Goal: Information Seeking & Learning: Learn about a topic

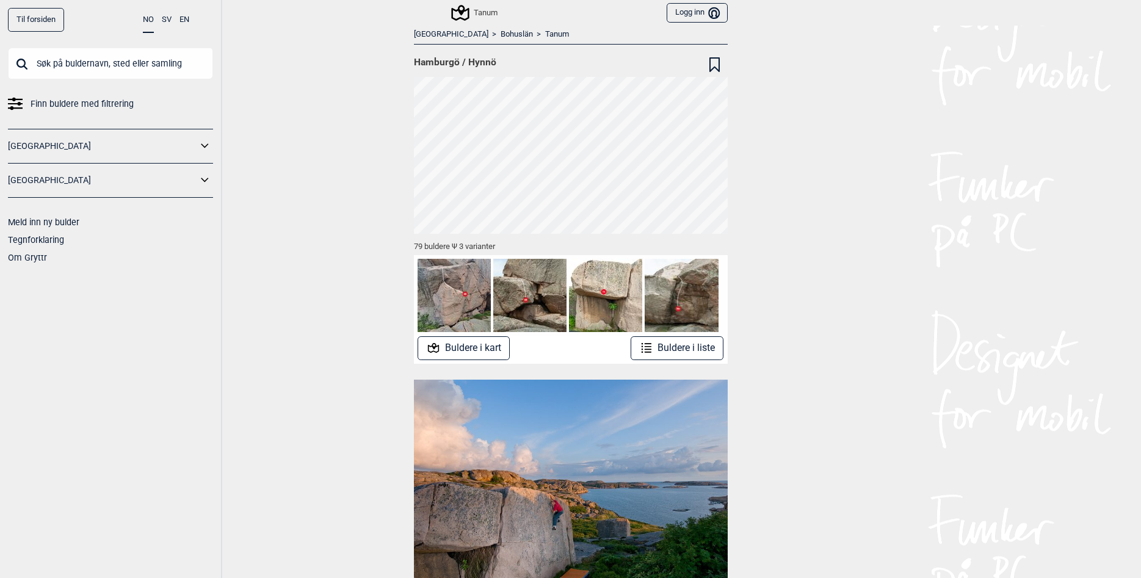
click at [477, 353] on button "Buldere i kart" at bounding box center [463, 348] width 92 height 24
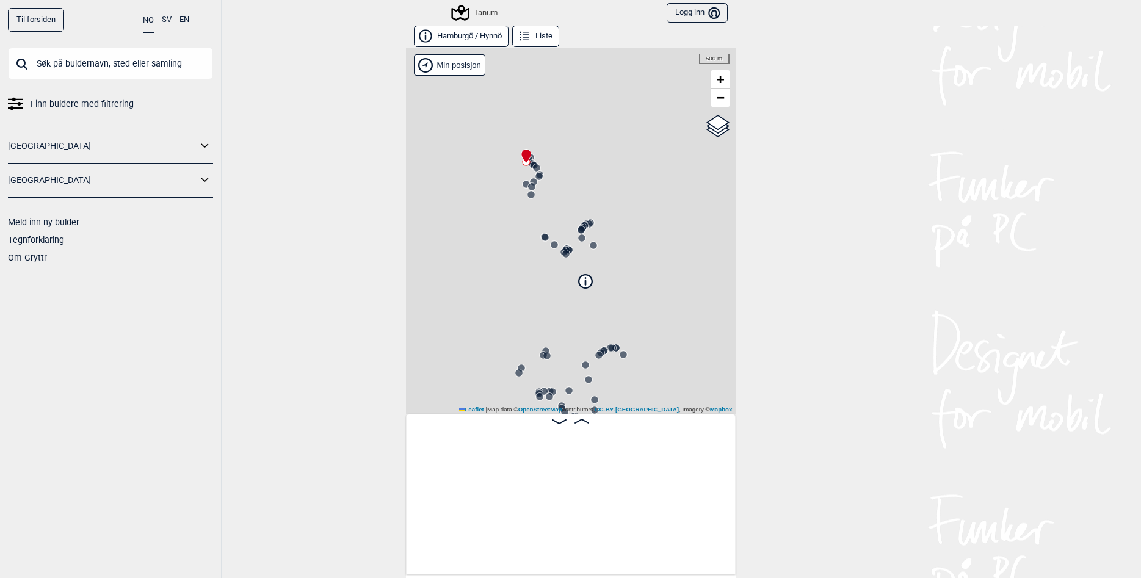
scroll to position [0, 96]
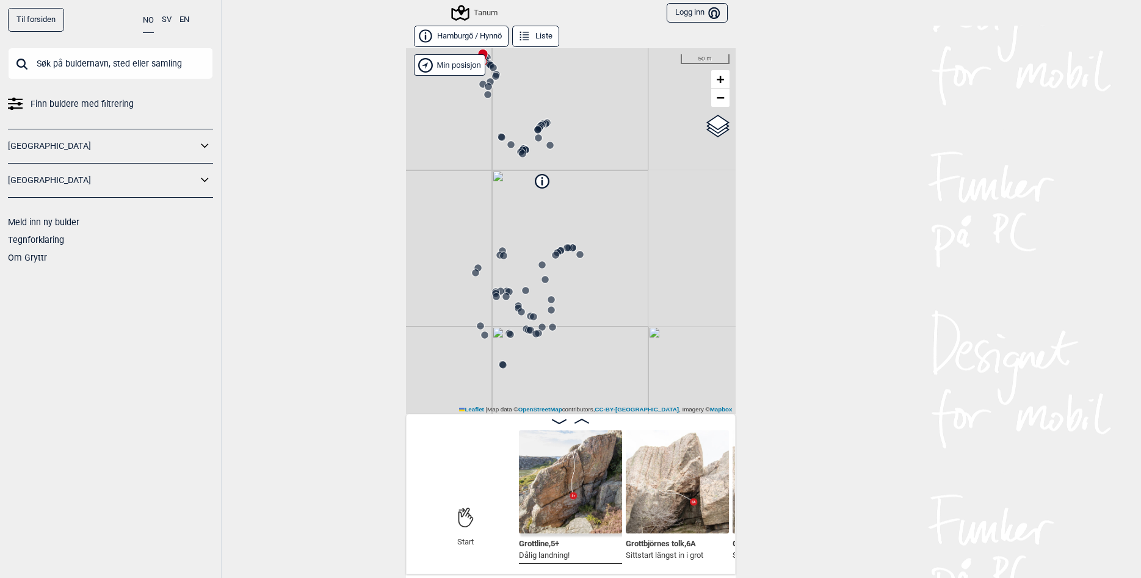
drag, startPoint x: 652, startPoint y: 314, endPoint x: 608, endPoint y: 214, distance: 109.1
click at [608, 214] on div "Tanum" at bounding box center [571, 231] width 330 height 366
click at [581, 257] on circle at bounding box center [579, 254] width 7 height 7
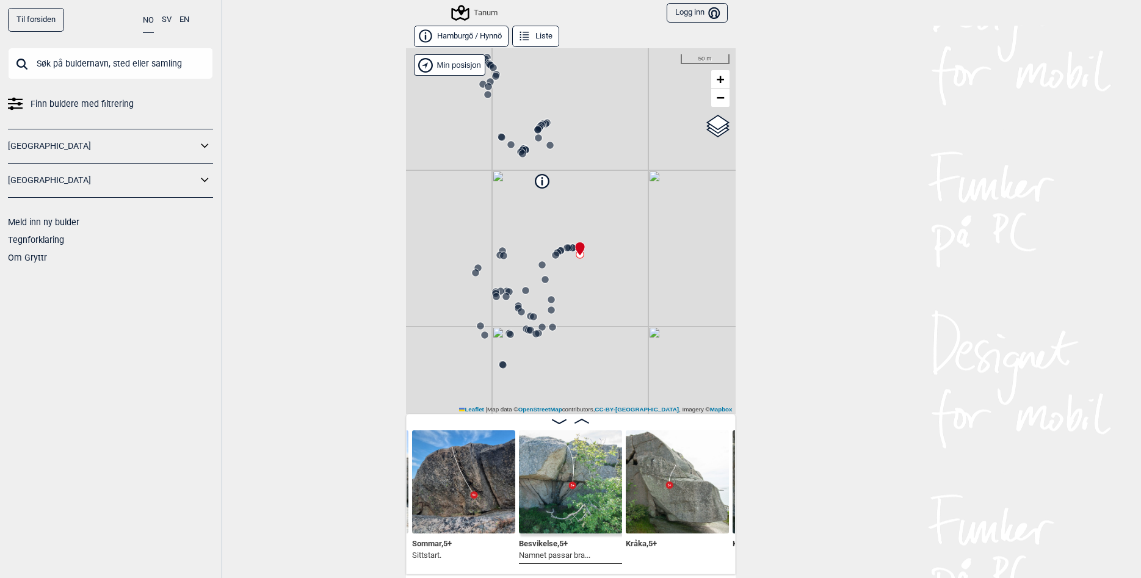
click at [560, 494] on img at bounding box center [570, 481] width 103 height 103
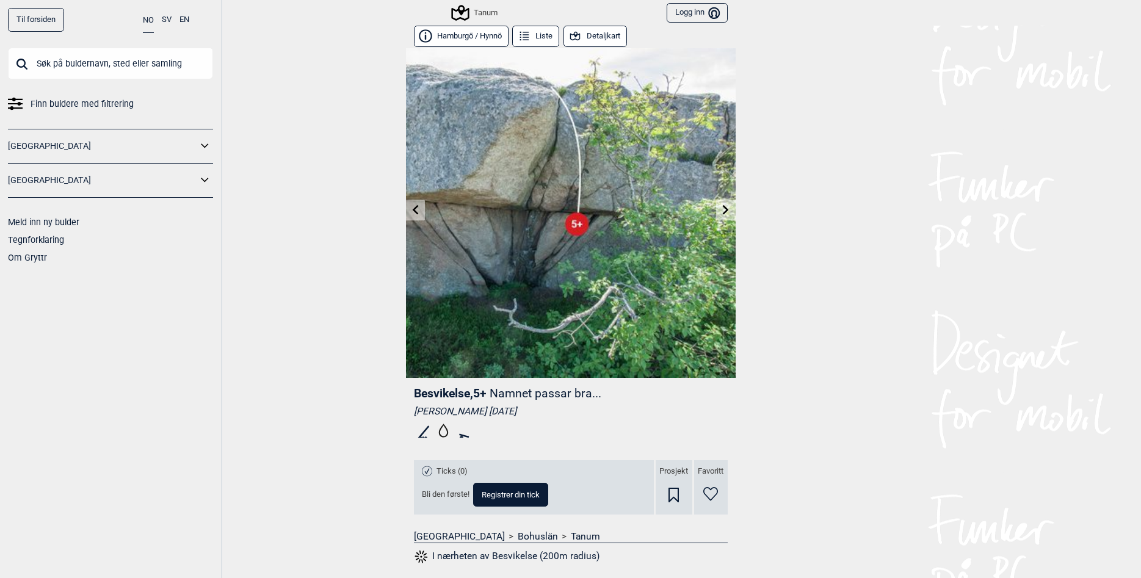
click at [695, 16] on button "Logg inn Bruker" at bounding box center [696, 13] width 60 height 20
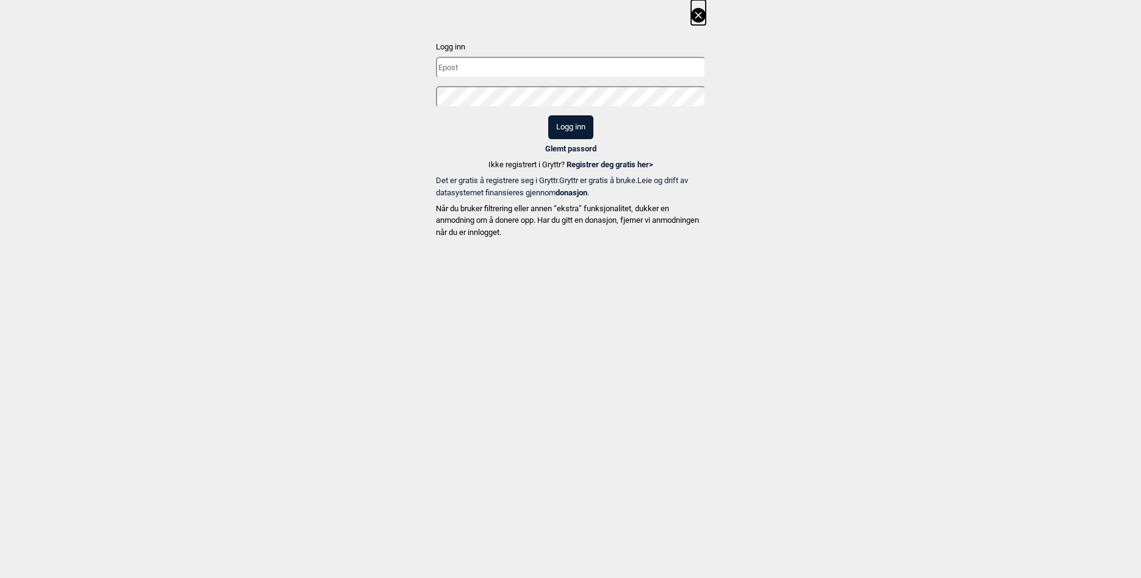
click at [456, 78] on input "text" at bounding box center [571, 67] width 270 height 21
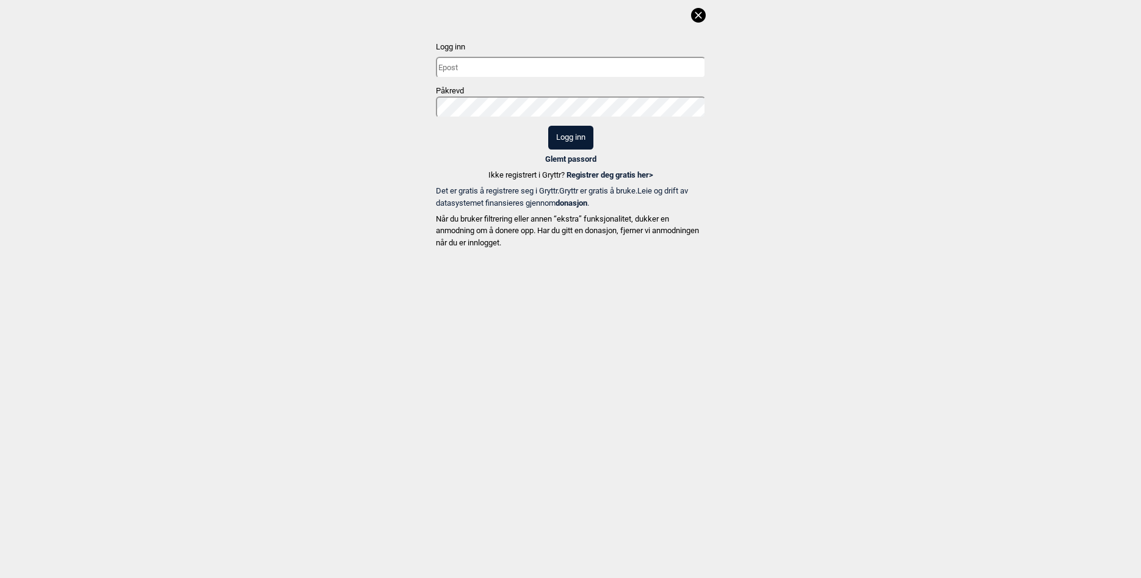
click at [697, 12] on icon at bounding box center [698, 15] width 15 height 15
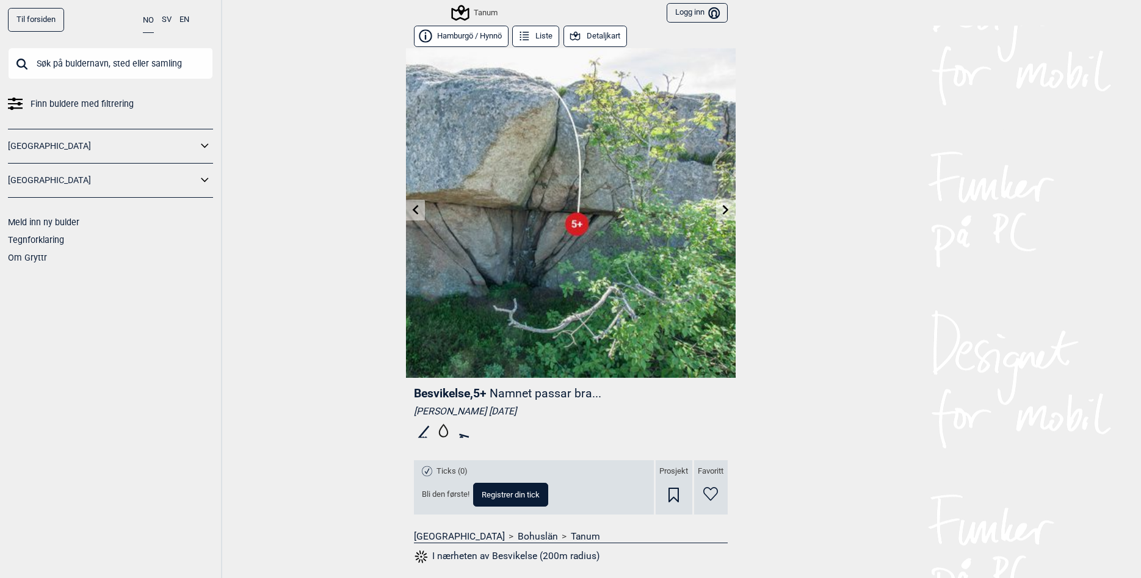
click at [315, 159] on div "Til forsiden NO SV EN Finn buldere med filtrering Norge Sverige Meld inn ny bul…" at bounding box center [570, 289] width 1141 height 578
click at [131, 67] on input "text" at bounding box center [110, 64] width 205 height 32
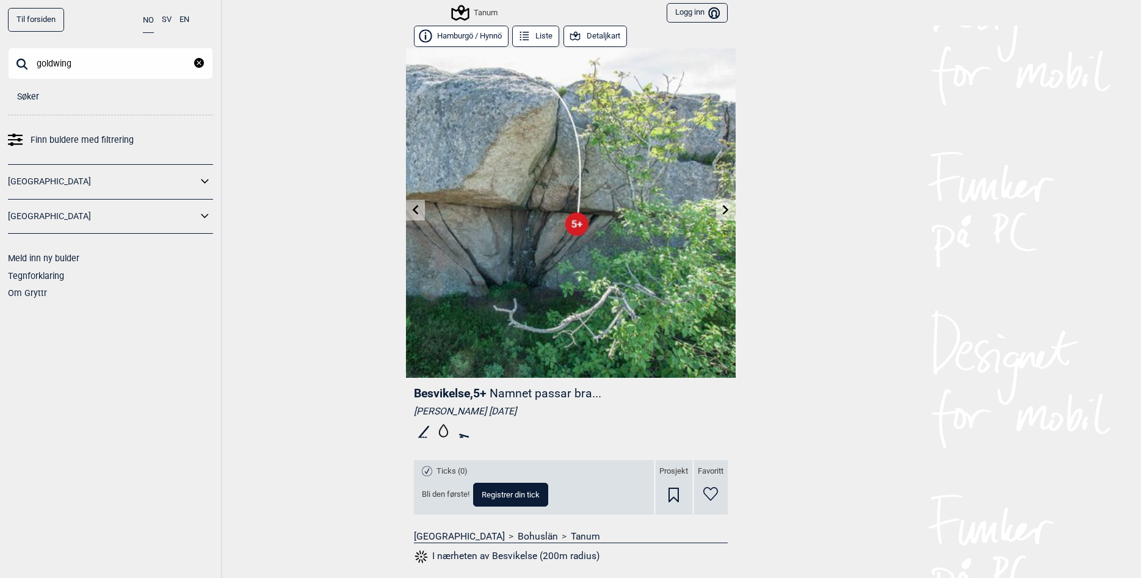
type input "goldwing"
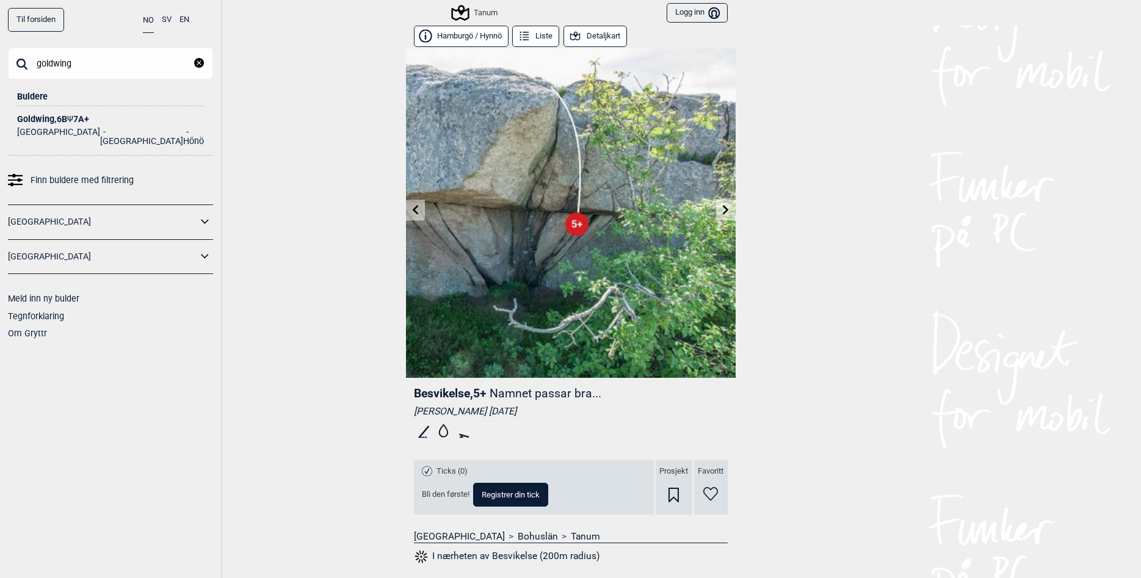
click at [49, 119] on div "Goldwing , 6B Ψ 7A+" at bounding box center [110, 119] width 187 height 9
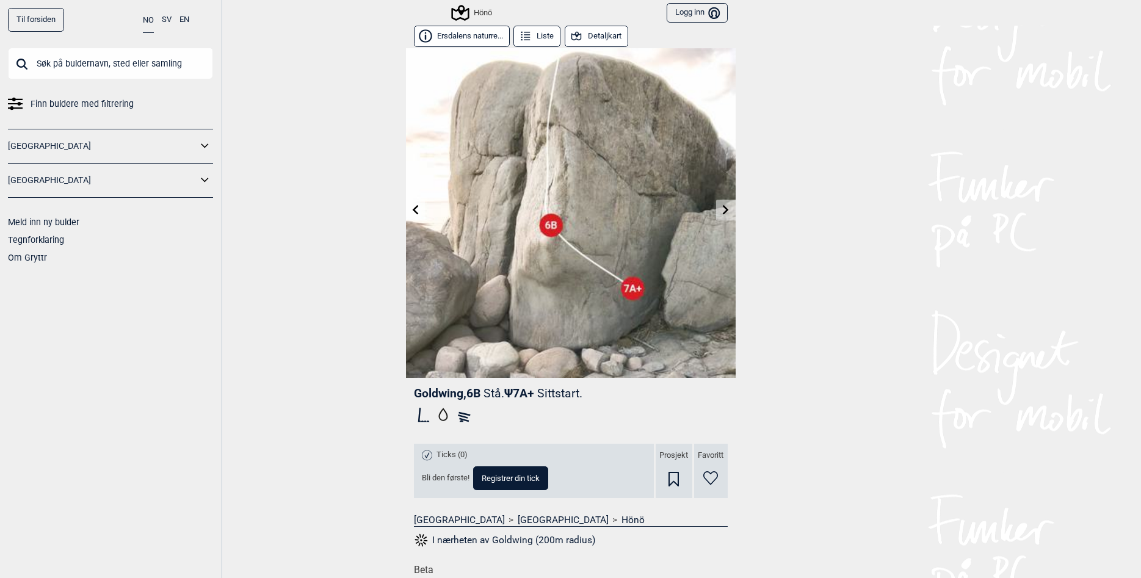
click at [579, 37] on icon at bounding box center [576, 36] width 10 height 9
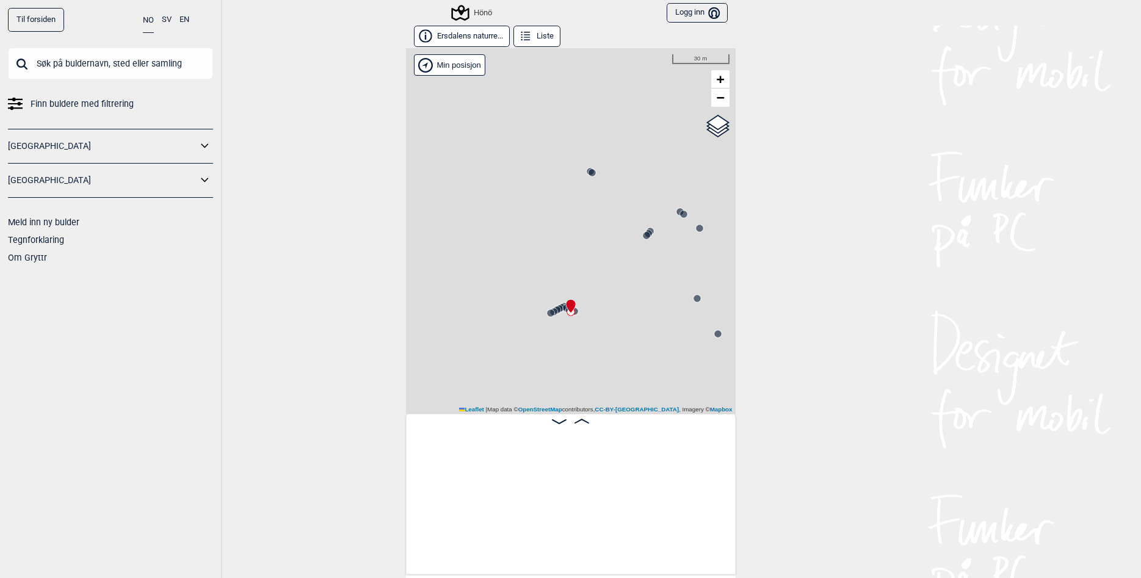
scroll to position [0, 14027]
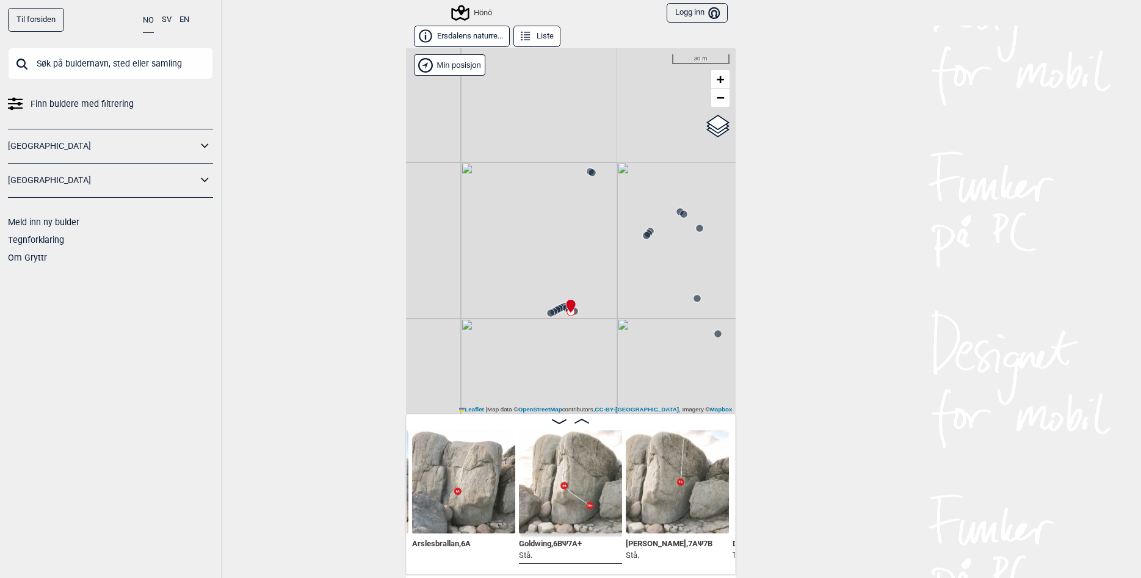
click at [551, 312] on circle at bounding box center [550, 312] width 7 height 7
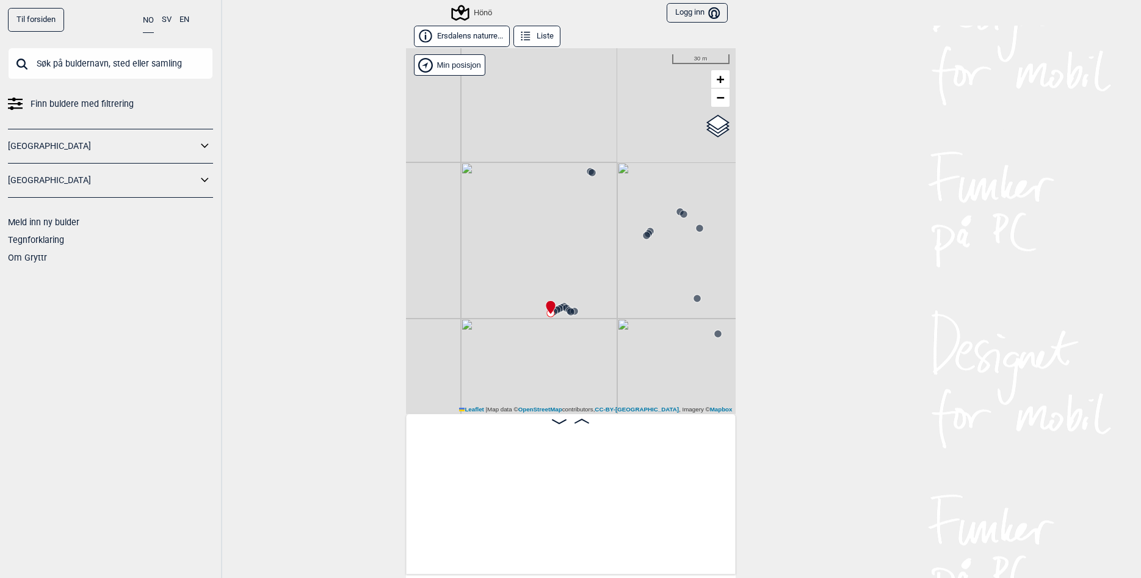
scroll to position [0, 13202]
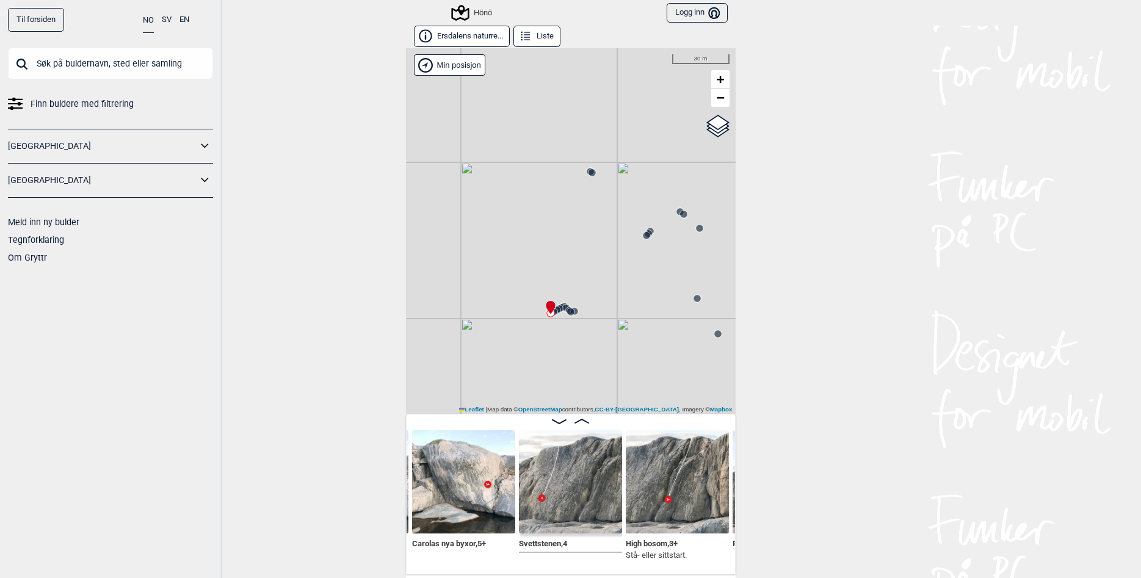
click at [580, 506] on img at bounding box center [570, 481] width 103 height 103
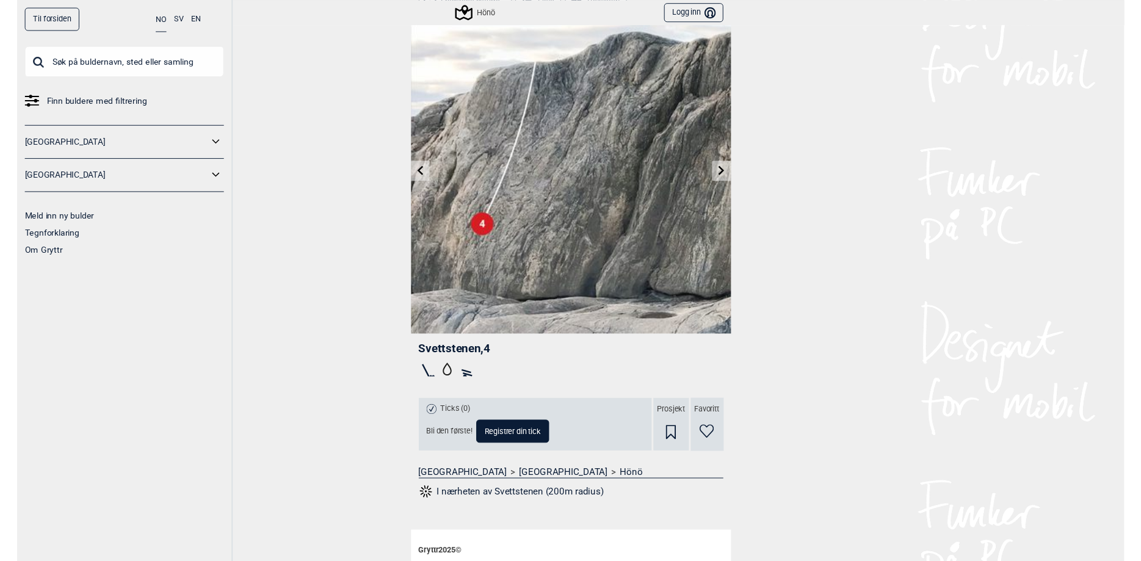
scroll to position [30, 0]
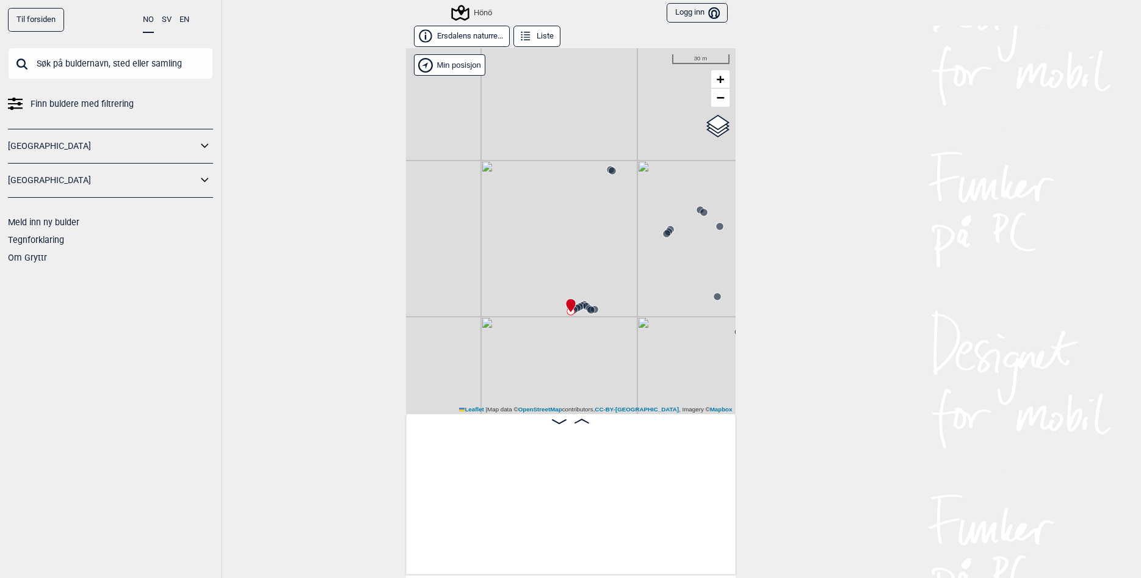
scroll to position [0, 13202]
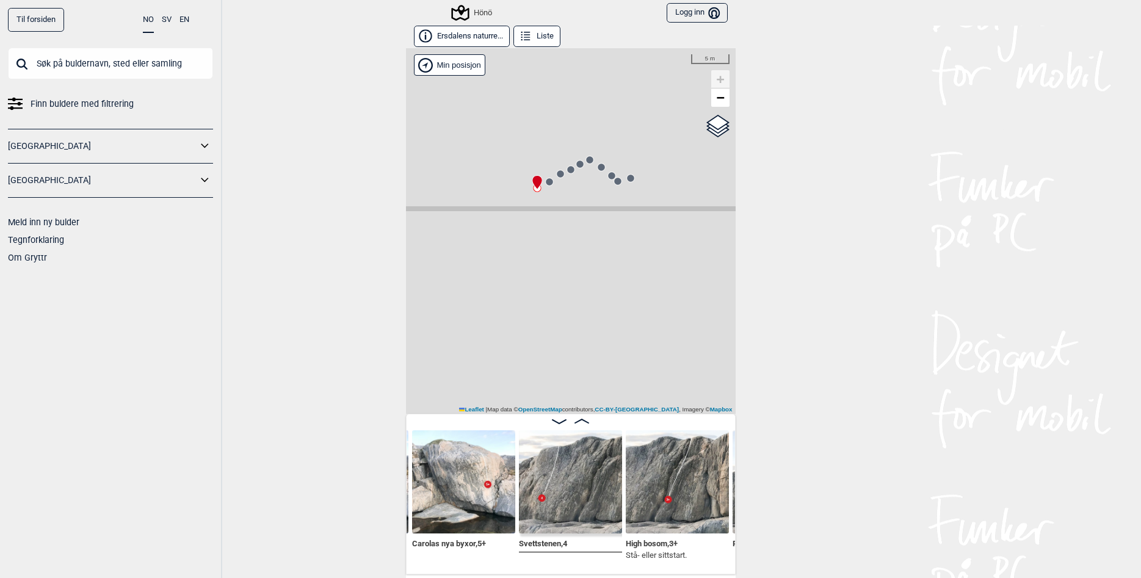
click at [549, 182] on circle at bounding box center [549, 181] width 7 height 7
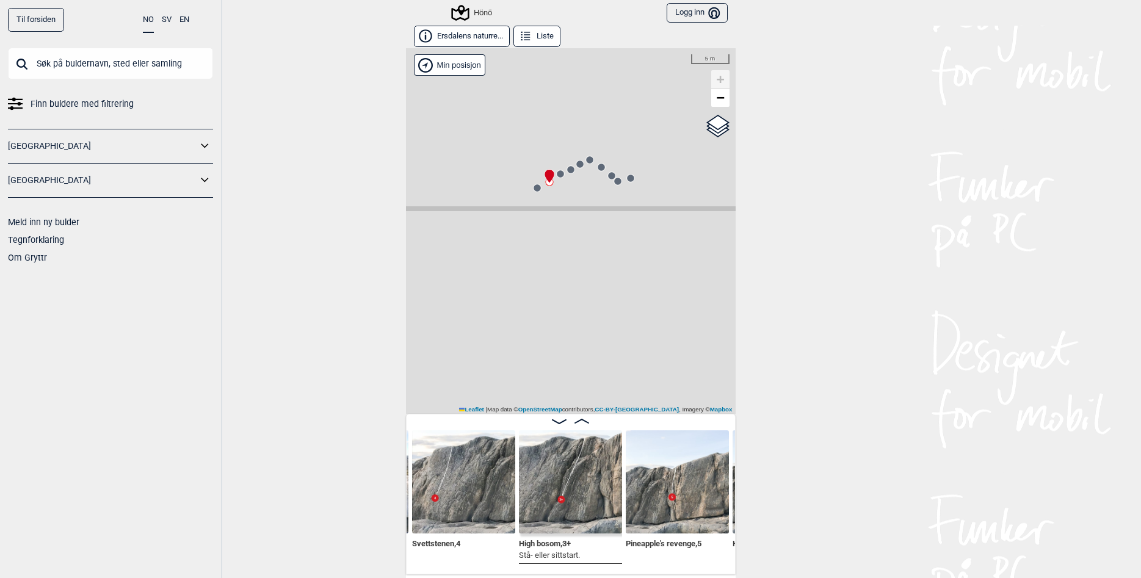
click at [427, 499] on img at bounding box center [463, 481] width 103 height 103
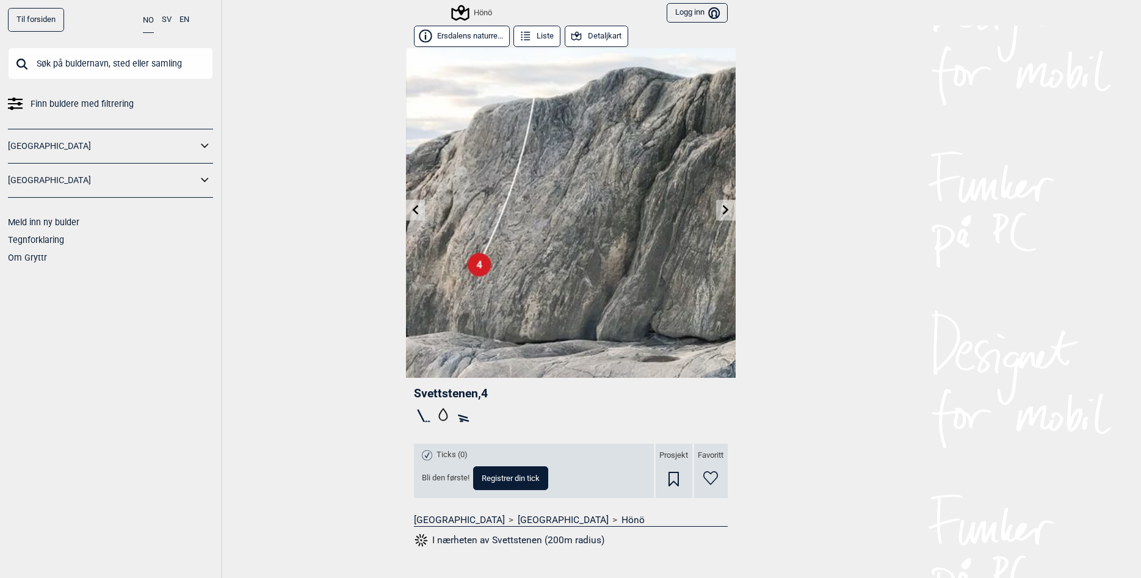
click at [737, 194] on div "Til forsiden NO SV EN Finn buldere med filtrering [GEOGRAPHIC_DATA] [GEOGRAPHIC…" at bounding box center [570, 289] width 1141 height 578
click at [727, 201] on link at bounding box center [725, 210] width 19 height 20
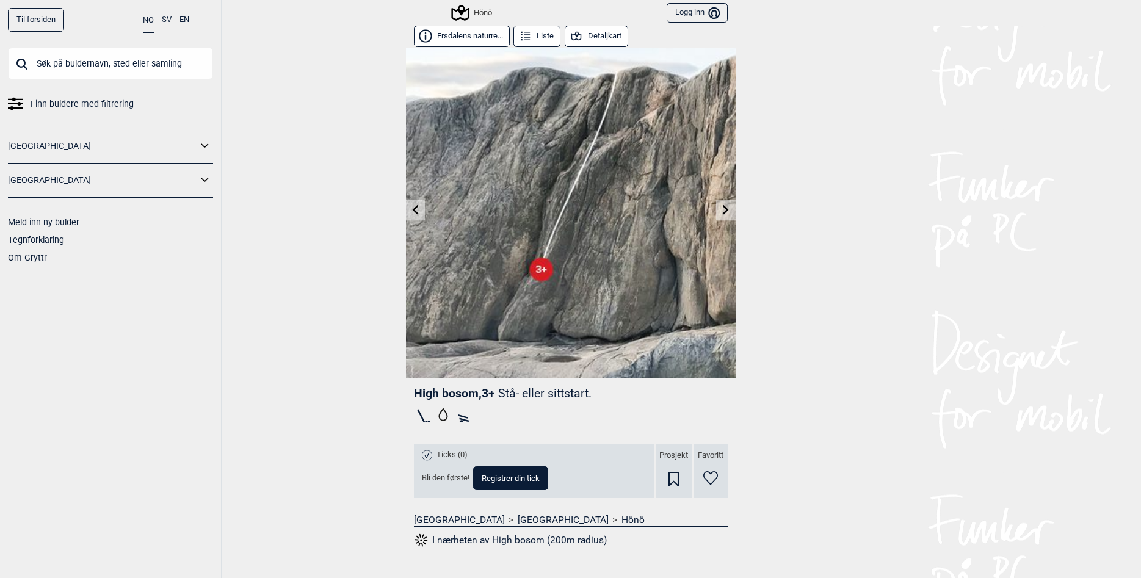
click at [726, 203] on link at bounding box center [725, 210] width 19 height 20
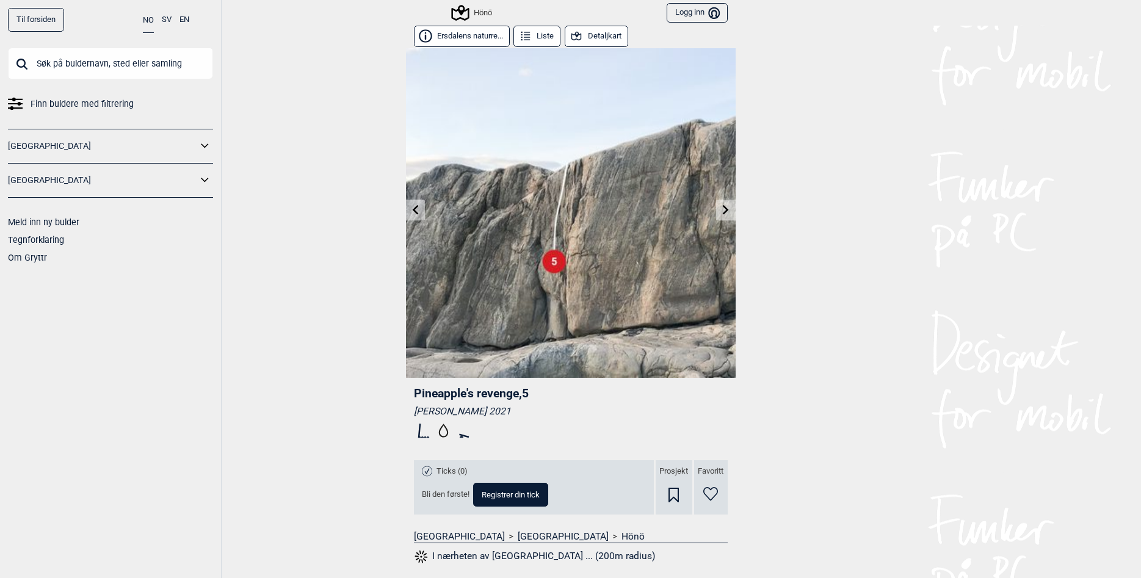
click at [723, 211] on icon at bounding box center [726, 209] width 10 height 10
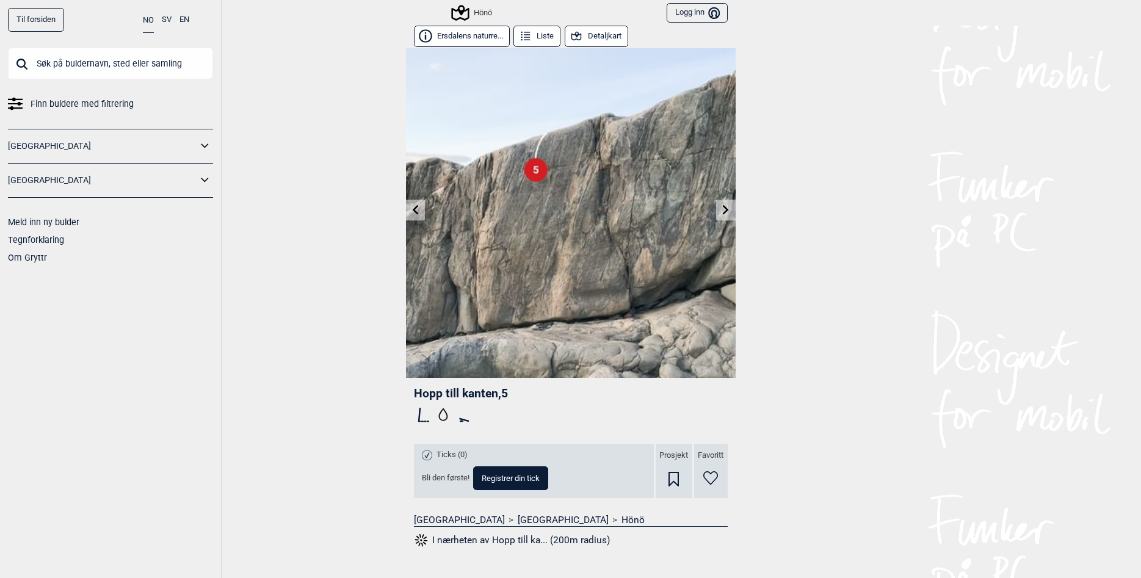
click at [723, 211] on icon at bounding box center [726, 209] width 10 height 10
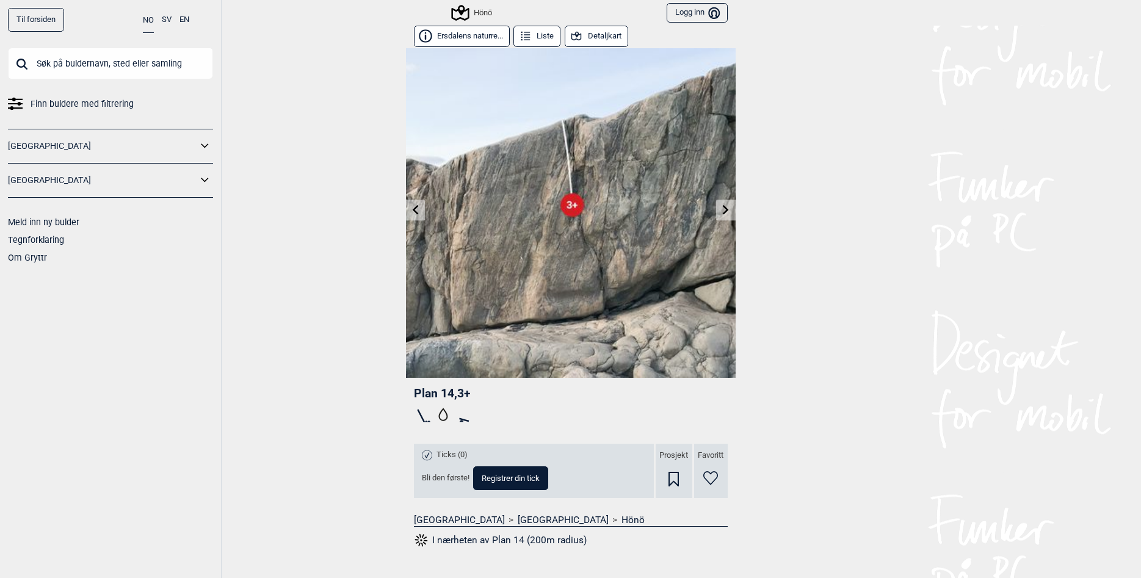
click at [723, 211] on icon at bounding box center [726, 209] width 10 height 10
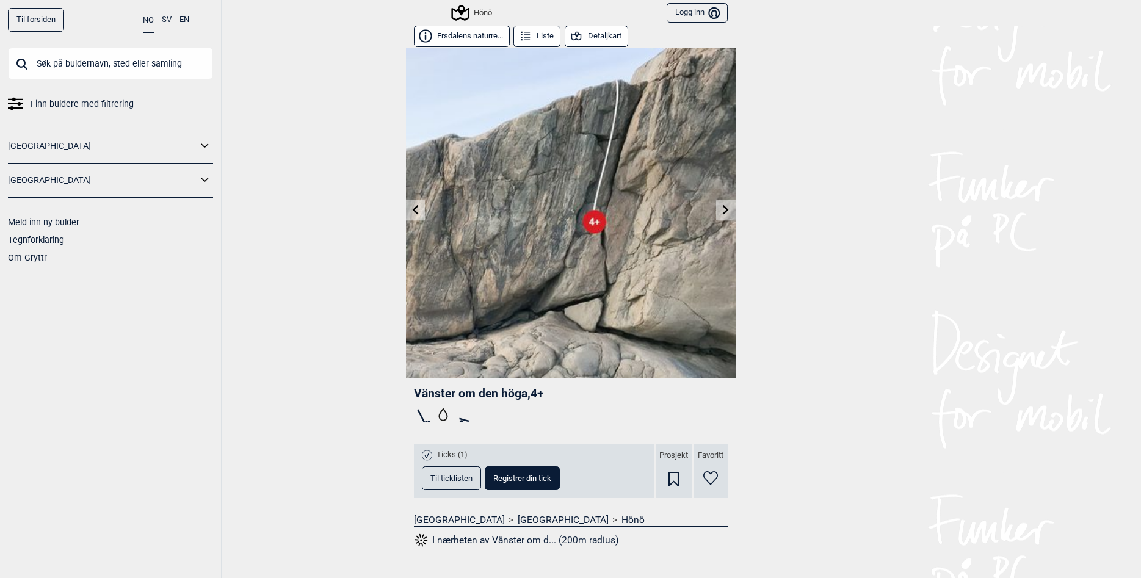
click at [723, 211] on icon at bounding box center [726, 209] width 10 height 10
